Goal: Find specific page/section: Find specific page/section

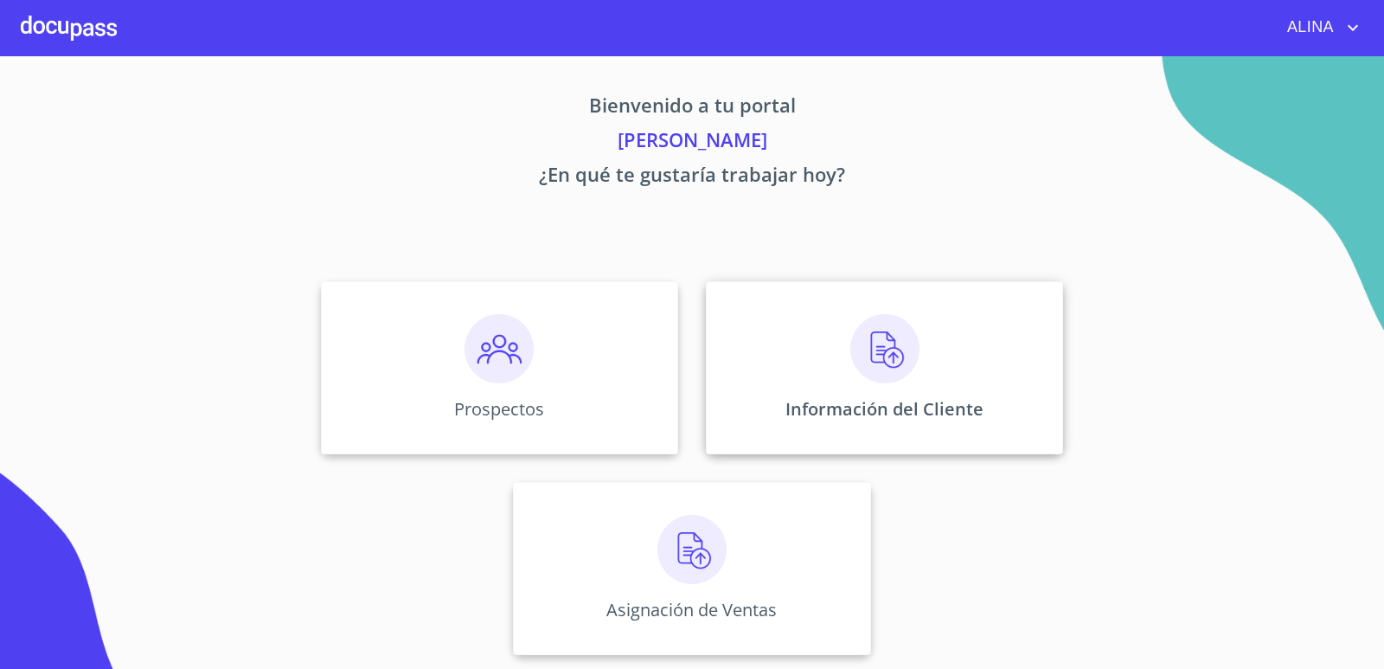
click at [816, 343] on div "Información del Cliente" at bounding box center [884, 367] width 357 height 173
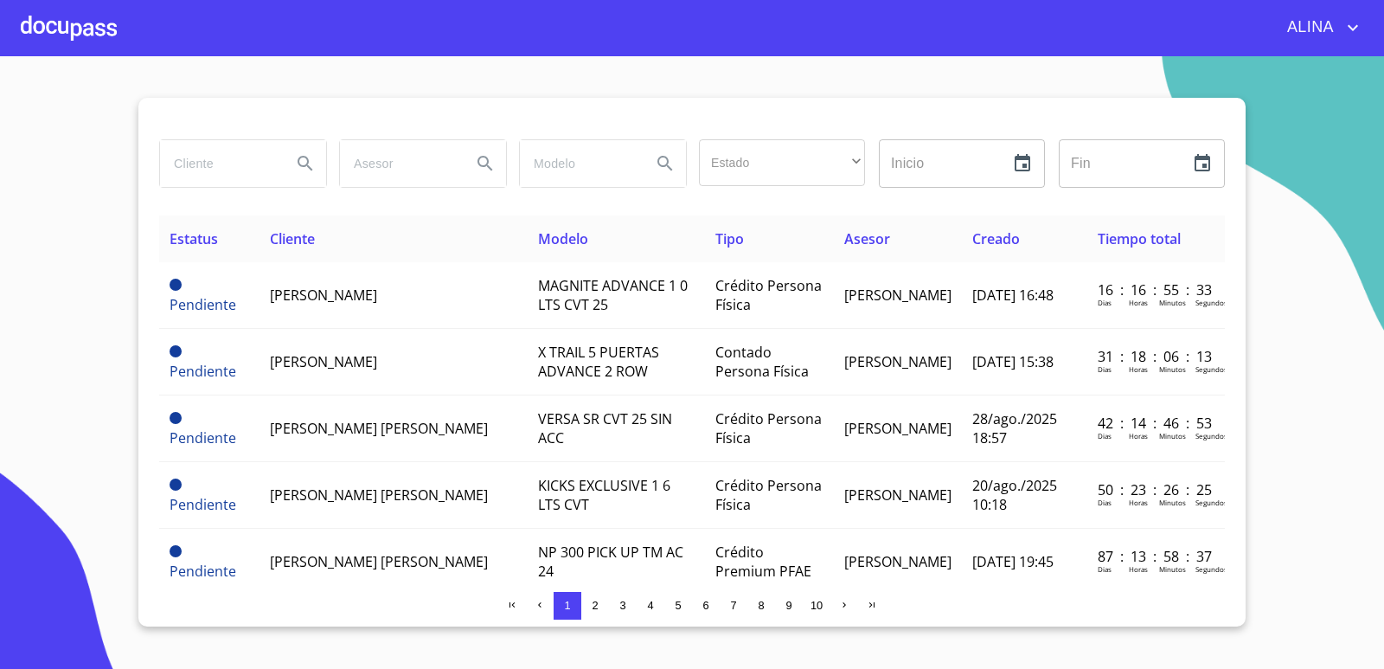
click at [1301, 282] on section "Estado ​ ​ Inicio ​ Fin ​ Estatus Cliente Modelo Tipo Asesor Creado Tiempo tota…" at bounding box center [692, 362] width 1384 height 612
click at [1290, 214] on section "Estado ​ ​ Inicio ​ Fin ​ Estatus Cliente Modelo Tipo Asesor Creado Tiempo tota…" at bounding box center [692, 362] width 1384 height 612
click at [234, 163] on input "search" at bounding box center [219, 163] width 118 height 47
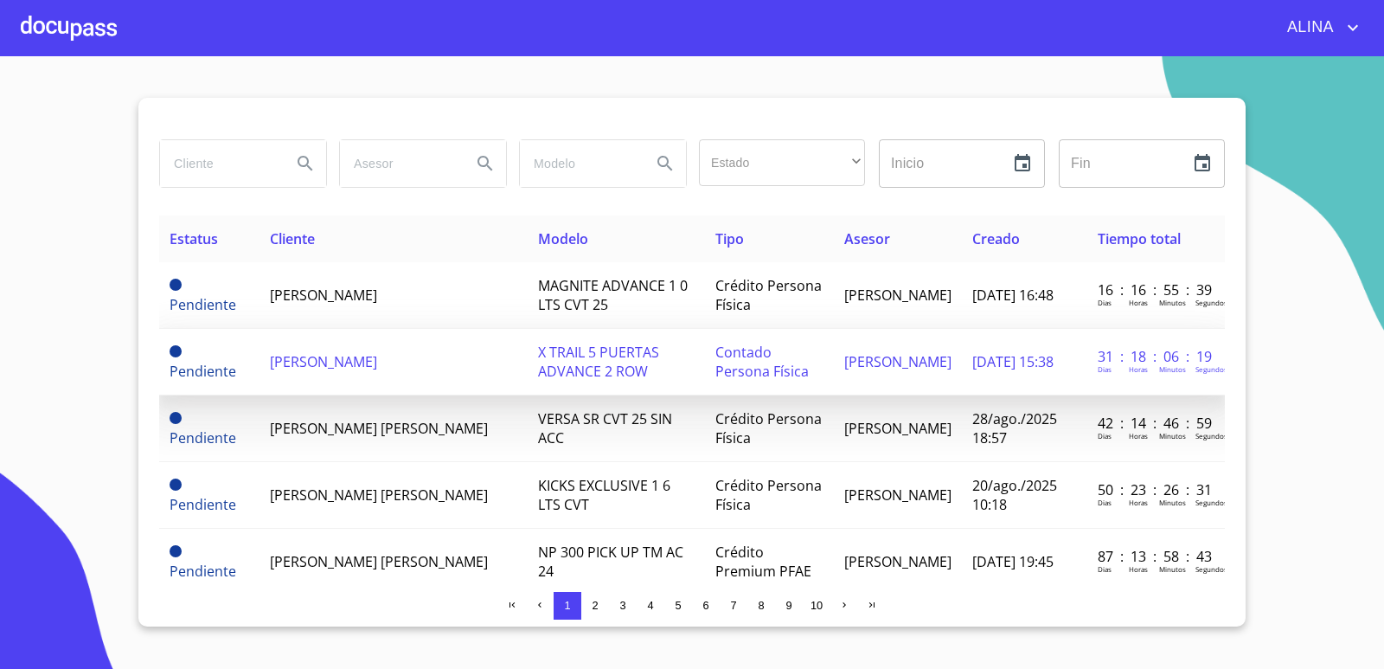
copy span "[PERSON_NAME]"
drag, startPoint x: 265, startPoint y: 366, endPoint x: 444, endPoint y: 377, distance: 179.4
click at [444, 377] on td "[PERSON_NAME]" at bounding box center [393, 362] width 268 height 67
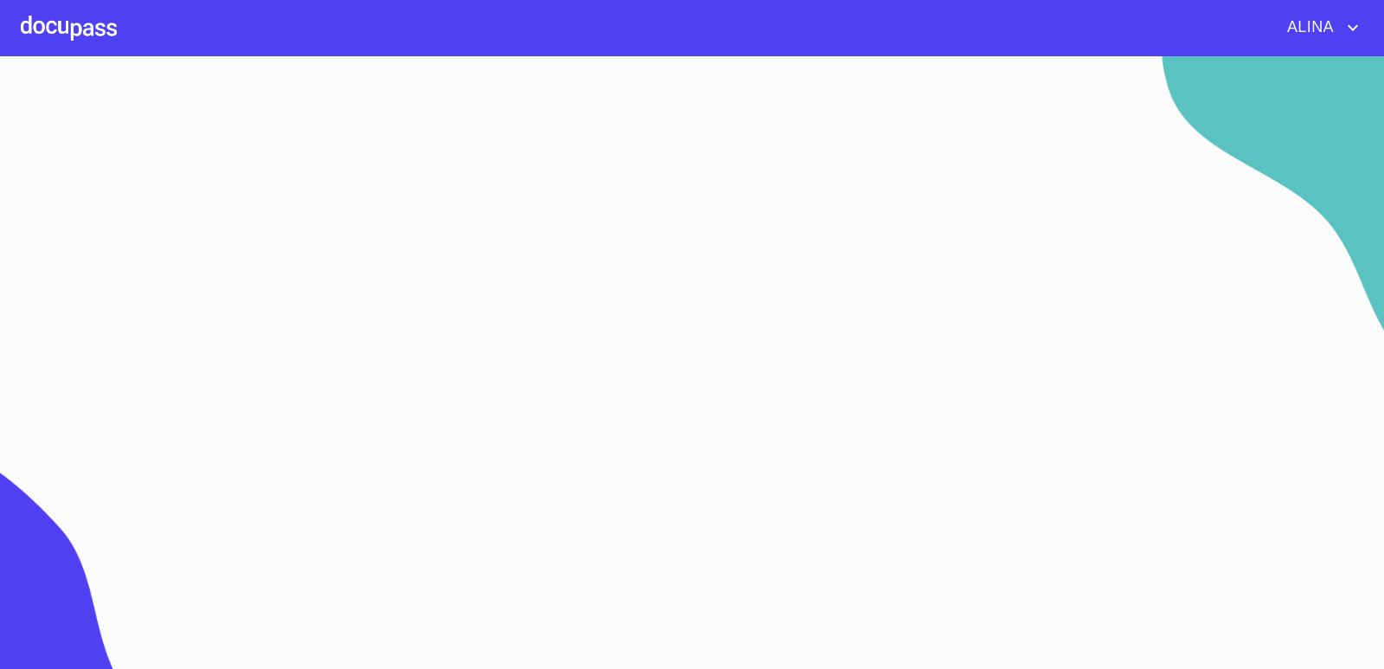
click at [79, 24] on div at bounding box center [69, 27] width 96 height 55
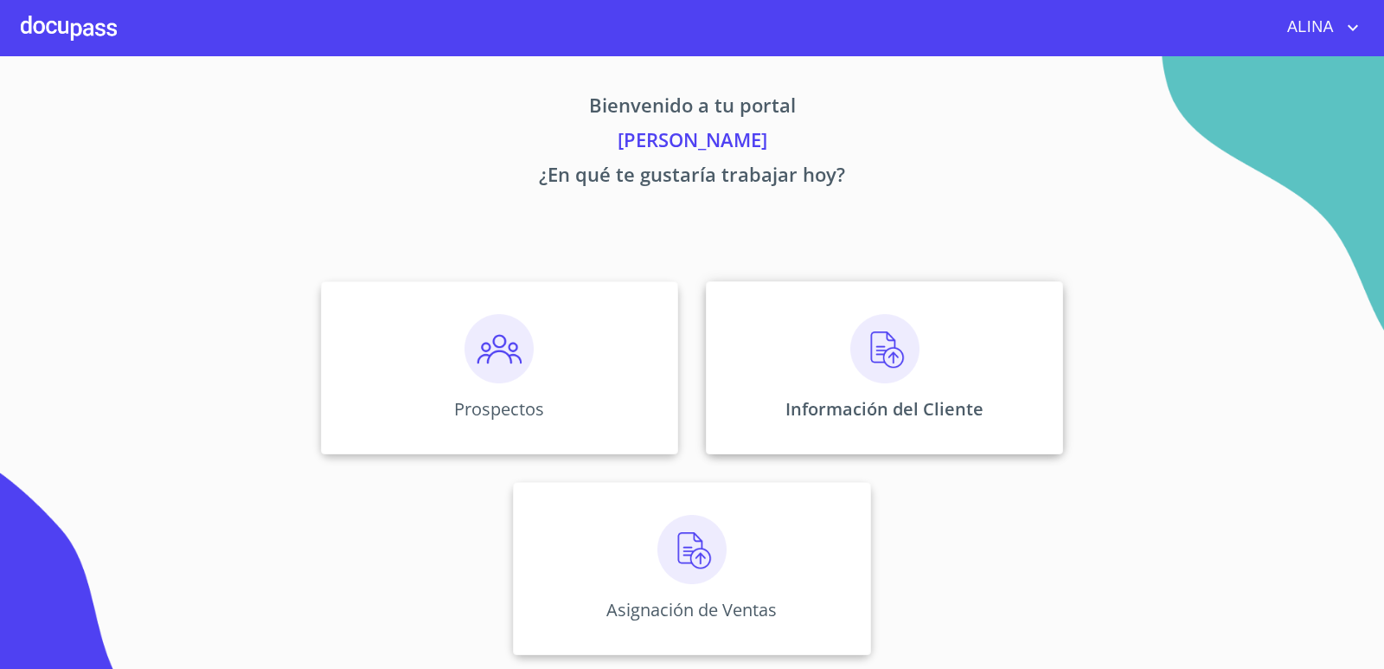
click at [752, 368] on div "Información del Cliente" at bounding box center [884, 367] width 357 height 173
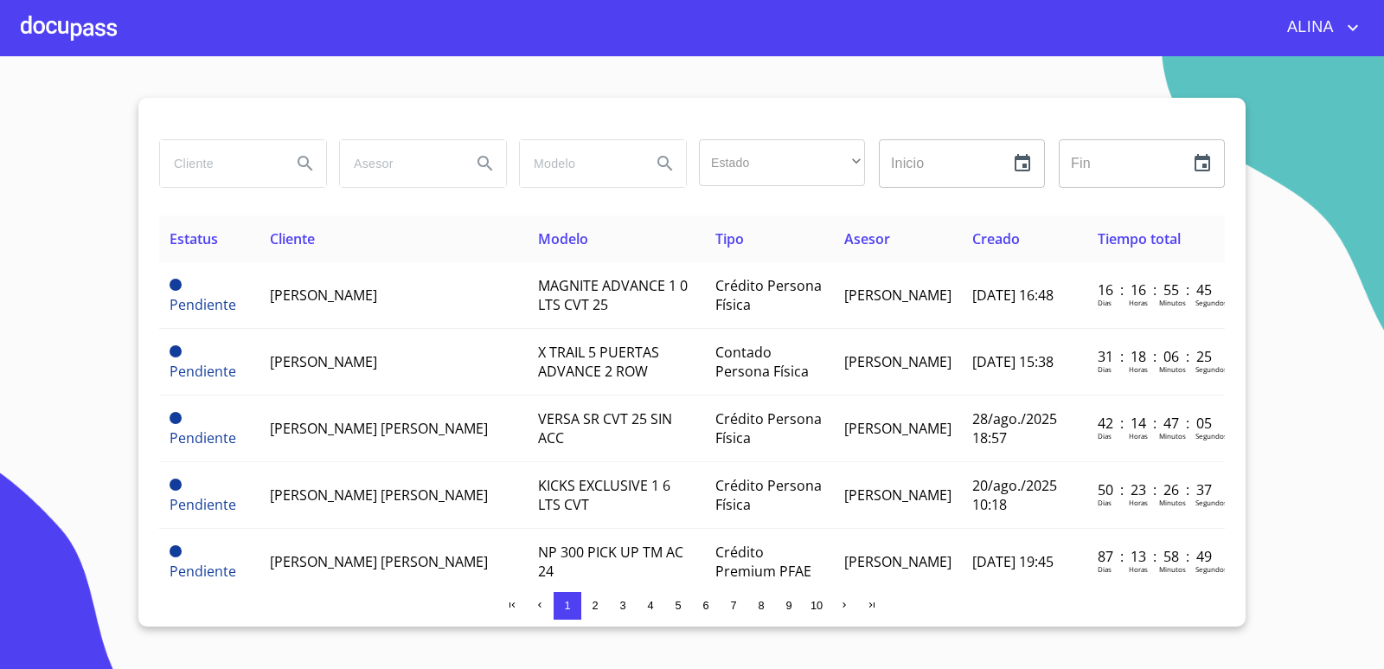
click at [218, 164] on input "search" at bounding box center [219, 163] width 118 height 47
paste input "[PERSON_NAME]"
type input "[PERSON_NAME]"
click at [298, 161] on icon "Search" at bounding box center [305, 163] width 21 height 21
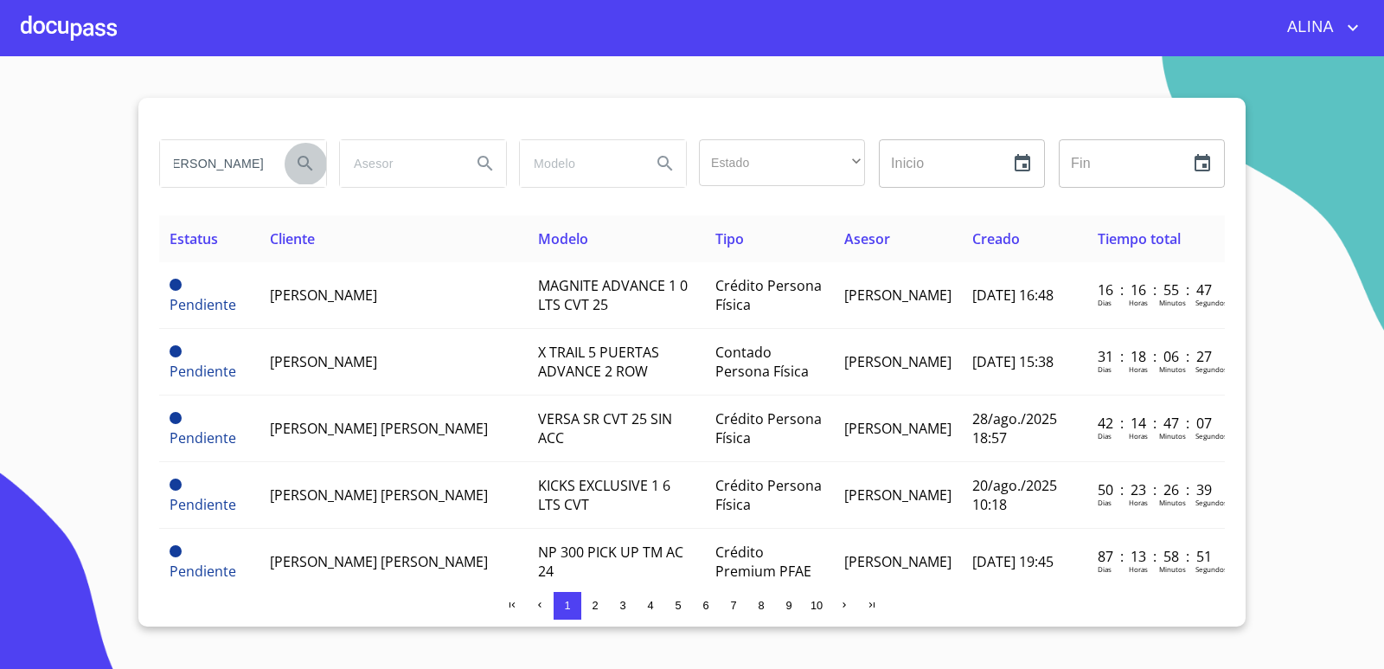
scroll to position [0, 0]
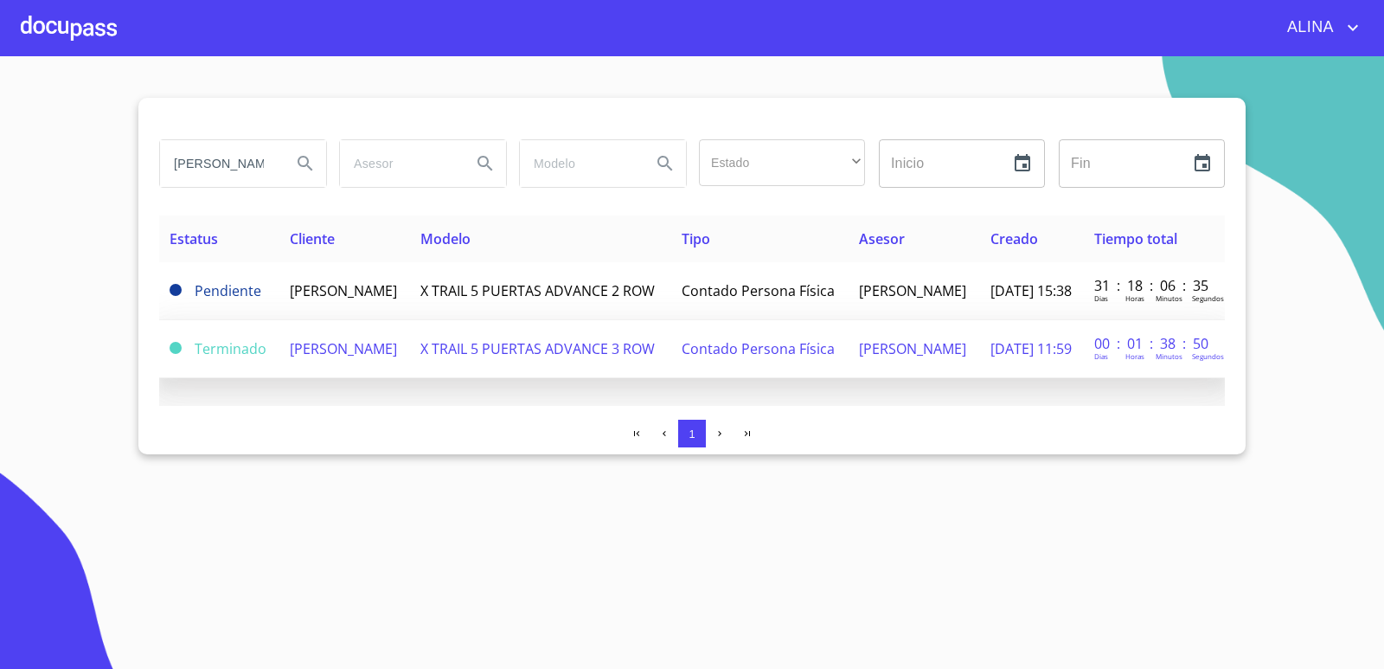
click at [505, 356] on span "X TRAIL 5 PUERTAS ADVANCE 3 ROW" at bounding box center [537, 348] width 234 height 19
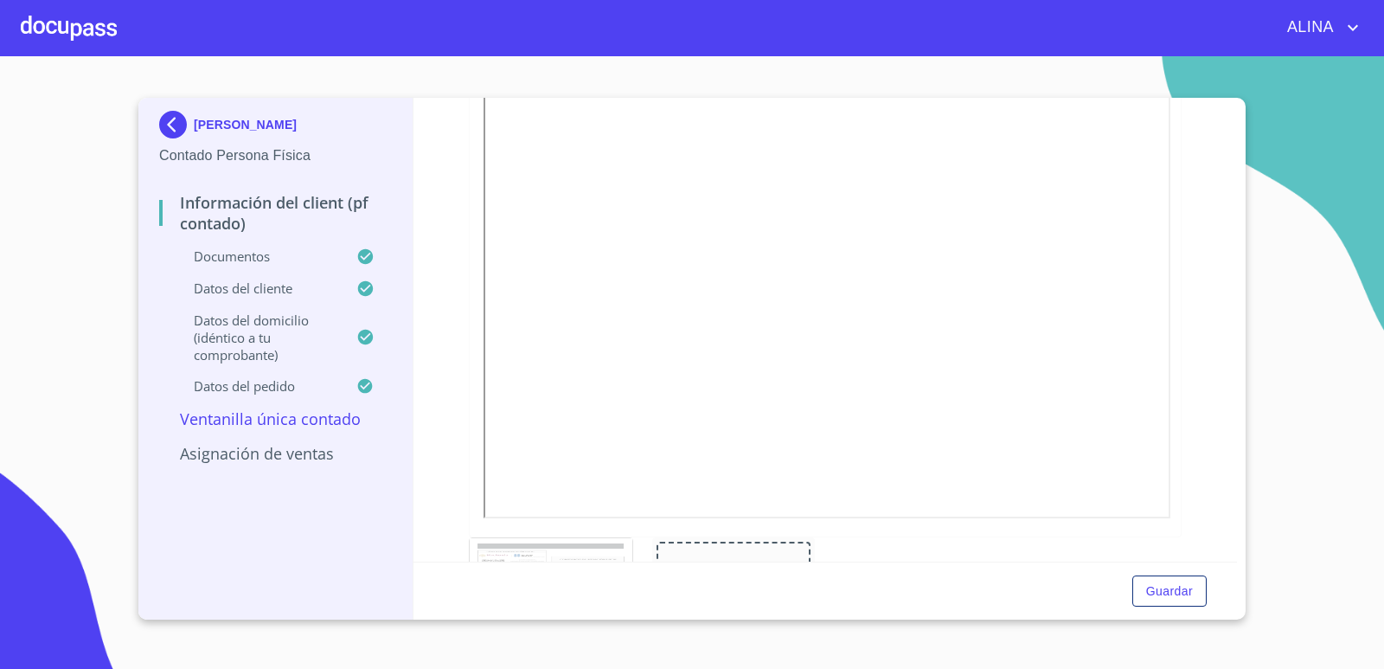
scroll to position [2595, 0]
